Goal: Answer question/provide support

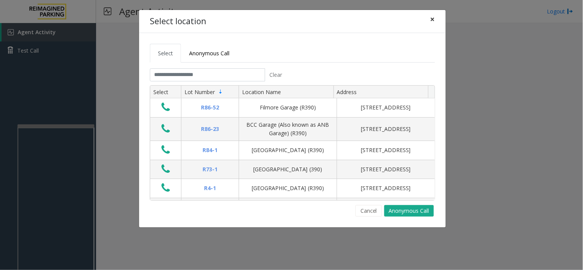
click at [429, 18] on button "×" at bounding box center [432, 19] width 15 height 19
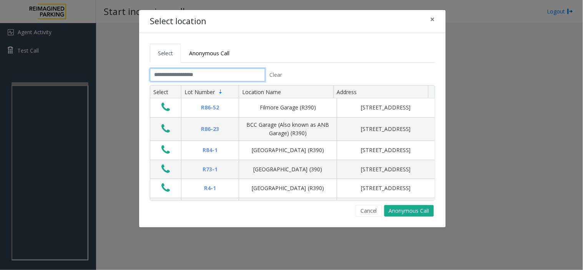
click at [166, 73] on input "text" at bounding box center [207, 74] width 115 height 13
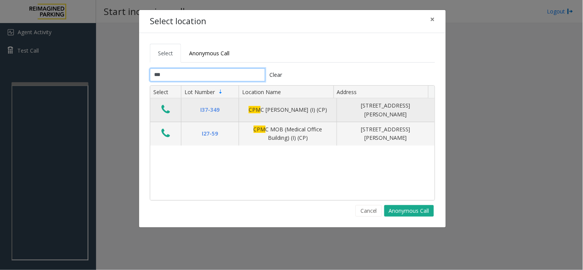
type input "***"
click at [167, 114] on icon "Data table" at bounding box center [165, 109] width 8 height 11
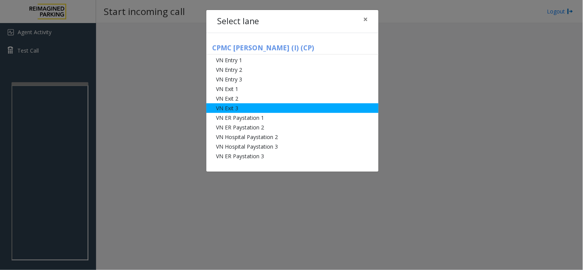
click at [249, 105] on li "VN Exit 3" at bounding box center [292, 108] width 172 height 10
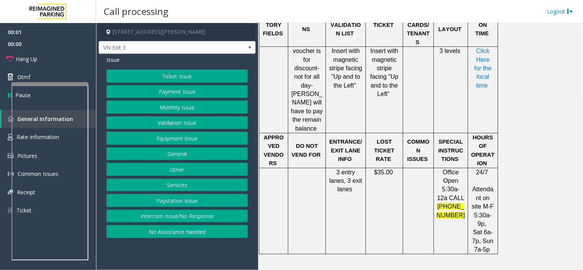
scroll to position [769, 0]
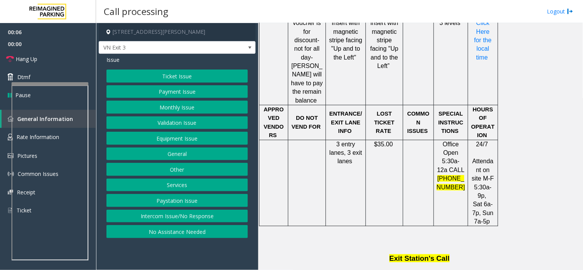
click at [175, 78] on button "Ticket Issue" at bounding box center [176, 76] width 141 height 13
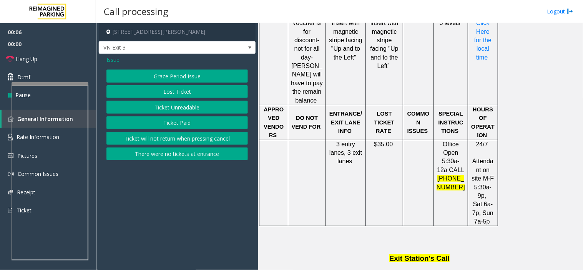
click at [183, 96] on button "Lost Ticket" at bounding box center [176, 91] width 141 height 13
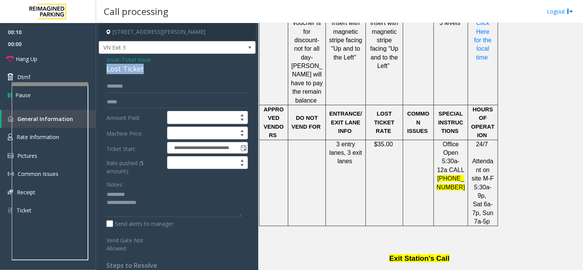
drag, startPoint x: 106, startPoint y: 70, endPoint x: 148, endPoint y: 68, distance: 41.9
click at [148, 68] on div "Lost Ticket" at bounding box center [176, 69] width 141 height 10
type textarea "**********"
drag, startPoint x: 370, startPoint y: 67, endPoint x: 399, endPoint y: 65, distance: 29.3
click at [399, 140] on p "$35.00" at bounding box center [385, 144] width 32 height 8
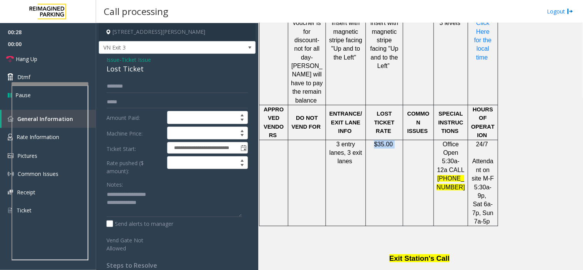
scroll to position [811, 0]
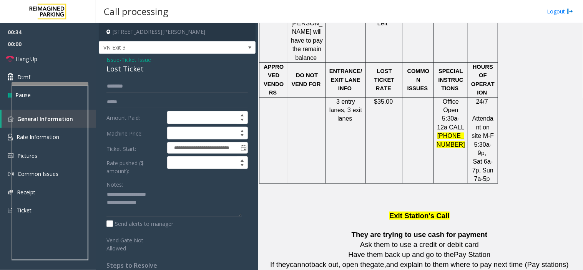
drag, startPoint x: 324, startPoint y: 226, endPoint x: 511, endPoint y: 221, distance: 187.6
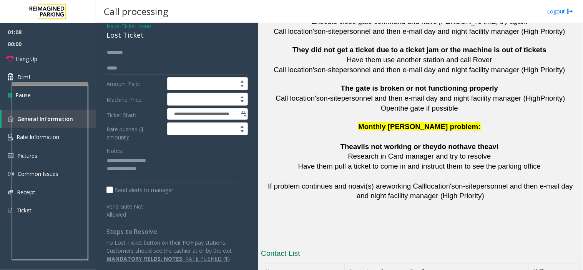
scroll to position [1748, 0]
drag, startPoint x: 388, startPoint y: 181, endPoint x: 339, endPoint y: 174, distance: 50.1
copy tr "[PHONE_NUMBER]"
click at [138, 51] on input "text" at bounding box center [176, 52] width 141 height 13
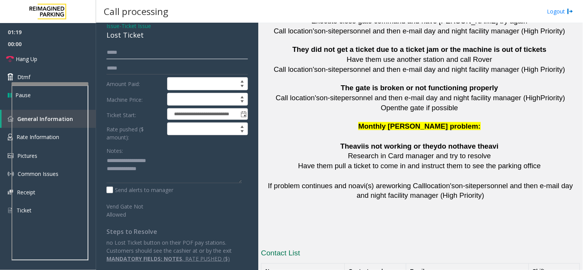
type input "****"
drag, startPoint x: 346, startPoint y: 229, endPoint x: 385, endPoint y: 227, distance: 38.9
copy button "[PHONE_NUMBER]"
click at [148, 161] on textarea at bounding box center [173, 169] width 135 height 29
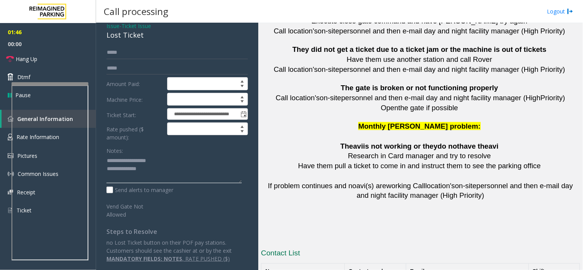
click at [169, 178] on textarea at bounding box center [173, 169] width 135 height 29
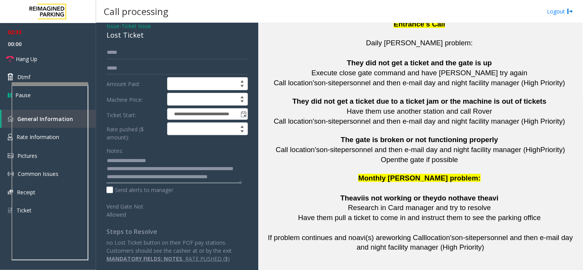
scroll to position [1620, 0]
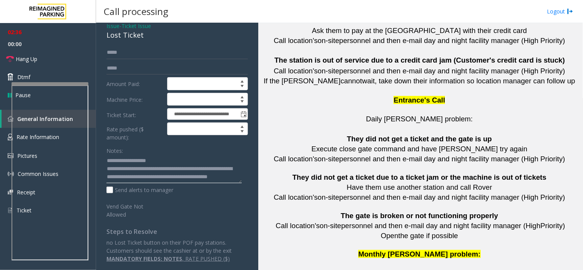
type textarea "**********"
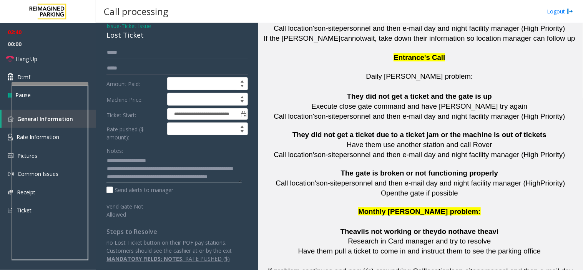
scroll to position [1748, 0]
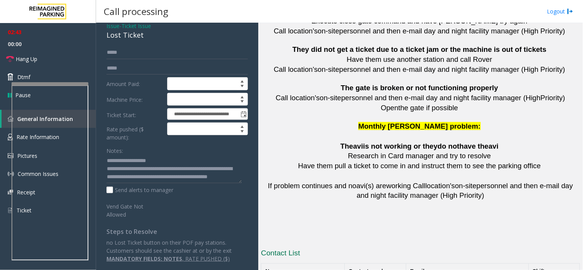
drag, startPoint x: 386, startPoint y: 224, endPoint x: 361, endPoint y: 226, distance: 25.1
copy tr "[PHONE_NUMBER]"
click at [160, 183] on textarea at bounding box center [173, 169] width 135 height 29
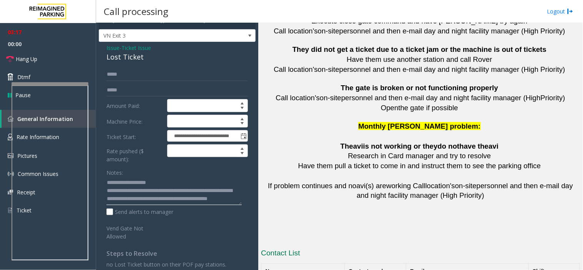
scroll to position [0, 0]
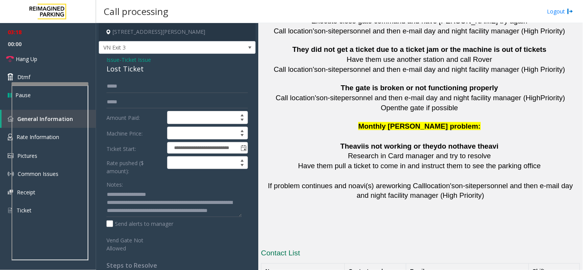
click at [132, 60] on span "Ticket Issue" at bounding box center [136, 60] width 30 height 8
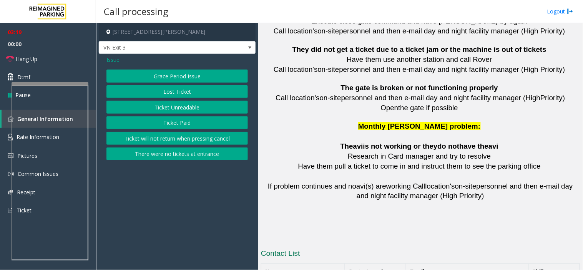
click at [140, 83] on div "Grace Period Issue Lost Ticket Ticket Unreadable Ticket Paid Ticket will not re…" at bounding box center [176, 115] width 141 height 91
click at [133, 78] on button "Grace Period Issue" at bounding box center [176, 76] width 141 height 13
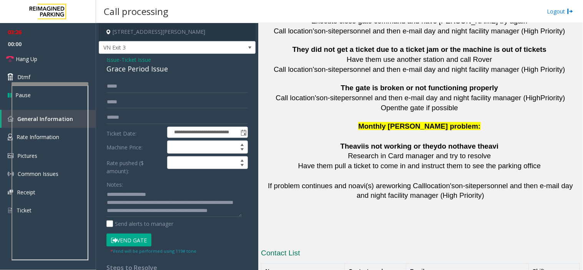
click at [139, 239] on button "Vend Gate" at bounding box center [128, 240] width 45 height 13
click at [148, 58] on span "Ticket Issue" at bounding box center [136, 60] width 30 height 8
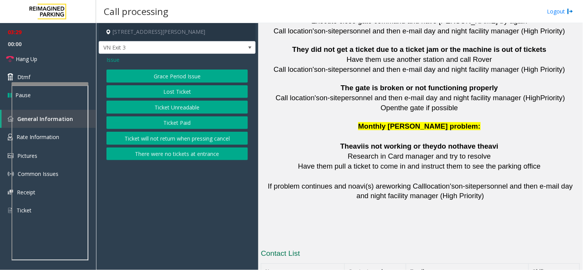
click at [171, 92] on button "Lost Ticket" at bounding box center [176, 91] width 141 height 13
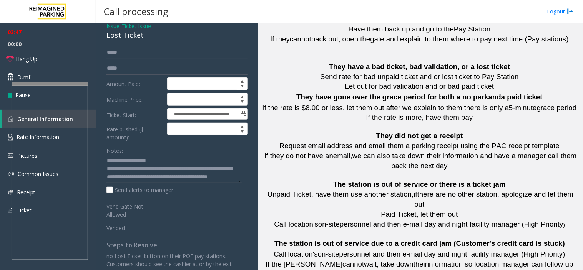
scroll to position [1022, 0]
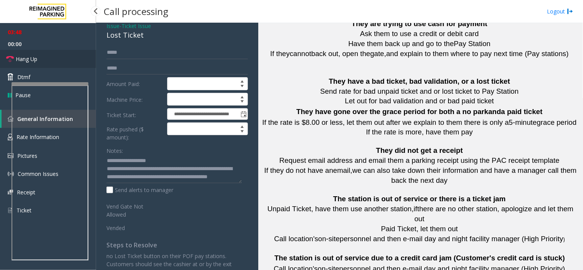
click at [46, 56] on link "Hang Up" at bounding box center [48, 59] width 96 height 18
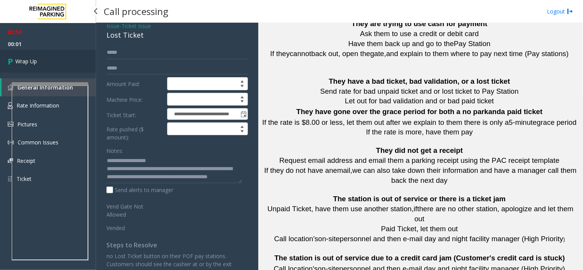
click at [62, 63] on link "Wrap Up" at bounding box center [48, 61] width 96 height 23
